Goal: Transaction & Acquisition: Purchase product/service

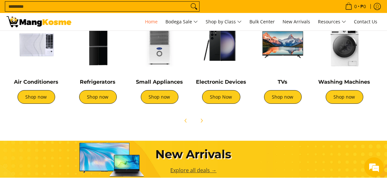
scroll to position [0, 743]
click at [98, 95] on link "Shop now" at bounding box center [98, 97] width 38 height 14
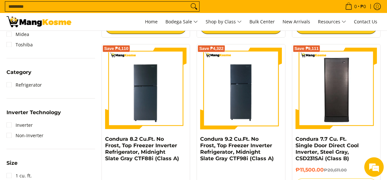
scroll to position [259, 0]
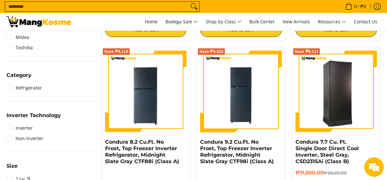
click at [352, 109] on img at bounding box center [337, 92] width 82 height 80
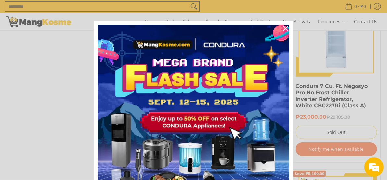
scroll to position [746, 0]
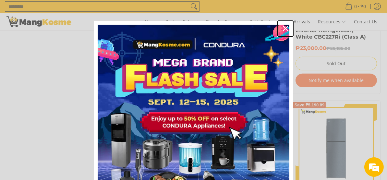
click at [283, 26] on icon "close icon" at bounding box center [285, 28] width 5 height 5
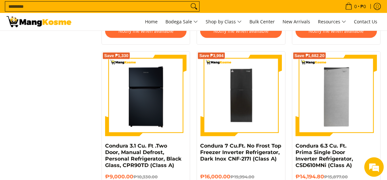
scroll to position [1005, 0]
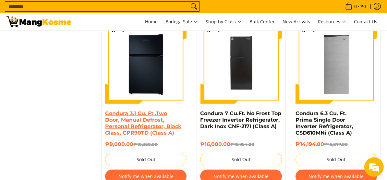
click at [141, 118] on link "Condura 3.1 Cu. Ft .Two Door, Manual Defrost, Personal Refrigerator, Black Glas…" at bounding box center [143, 123] width 76 height 26
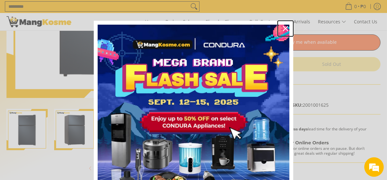
click at [283, 28] on icon "close icon" at bounding box center [285, 28] width 5 height 5
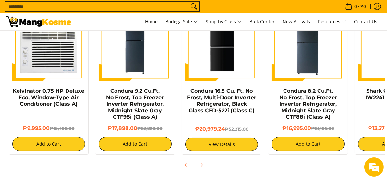
scroll to position [585, 0]
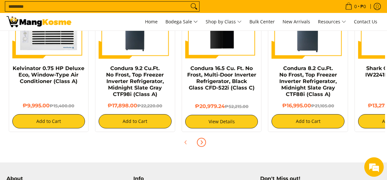
click at [202, 140] on icon "Next" at bounding box center [201, 142] width 5 height 5
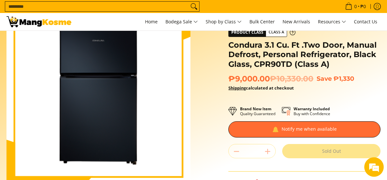
scroll to position [0, 0]
